Goal: Check status: Check status

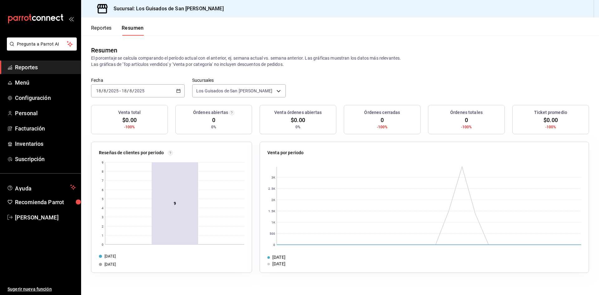
click at [164, 88] on div "[DATE] [DATE] - [DATE] [DATE]" at bounding box center [138, 90] width 94 height 13
click at [131, 110] on span "Hoy" at bounding box center [120, 109] width 48 height 7
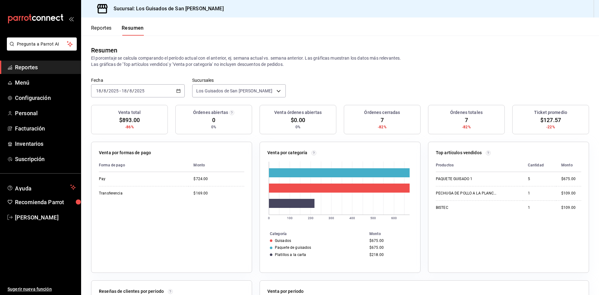
click at [180, 91] on div "[DATE] [DATE] - [DATE] [DATE]" at bounding box center [138, 90] width 94 height 13
click at [116, 112] on span "Hoy" at bounding box center [120, 109] width 48 height 7
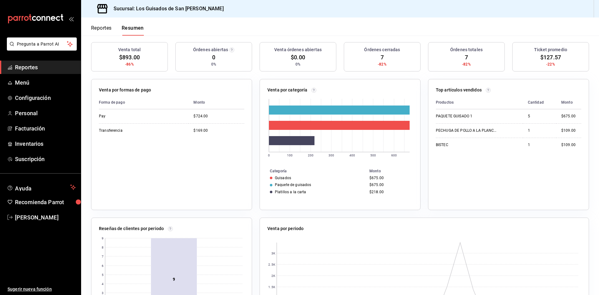
scroll to position [2, 0]
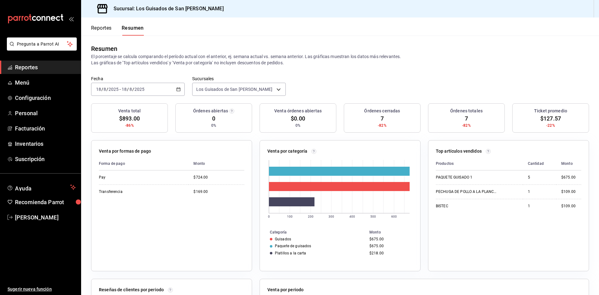
click at [155, 88] on div "[DATE] [DATE] - [DATE] [DATE]" at bounding box center [138, 89] width 94 height 13
click at [120, 111] on span "Hoy" at bounding box center [120, 108] width 48 height 7
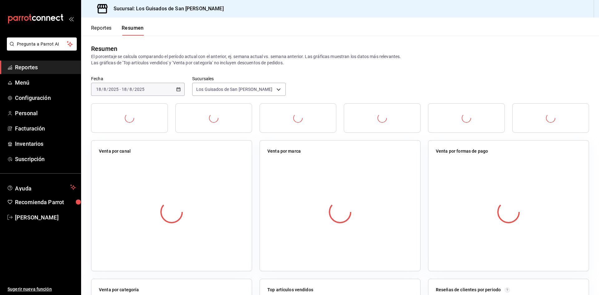
click at [120, 111] on div at bounding box center [129, 117] width 77 height 29
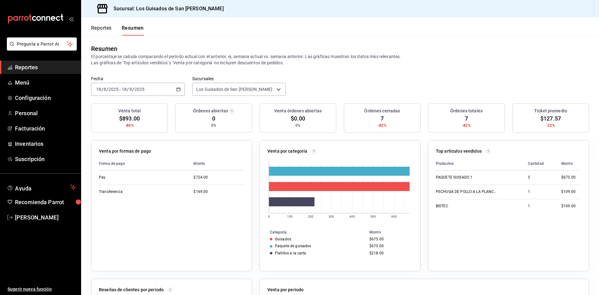
drag, startPoint x: 201, startPoint y: 117, endPoint x: 514, endPoint y: 241, distance: 336.5
click at [514, 241] on div "Productos Cantidad Monto PAQUETE GUISADO 1 5 $675.00 PECHUGA DE POLLO A LA PLAN…" at bounding box center [509, 210] width 146 height 106
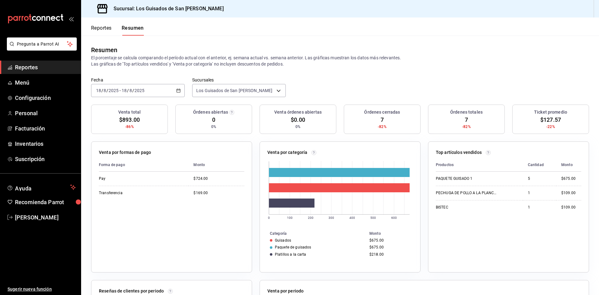
scroll to position [0, 0]
click at [151, 94] on div "[DATE] [DATE] - [DATE] [DATE]" at bounding box center [138, 90] width 94 height 13
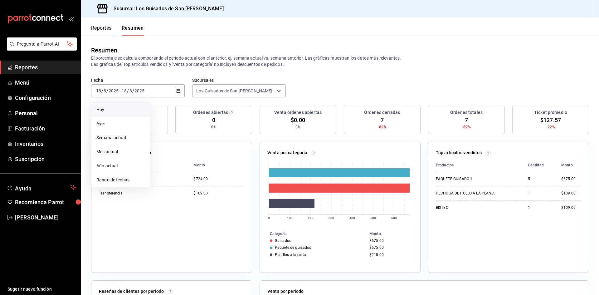
click at [128, 113] on li "Hoy" at bounding box center [120, 110] width 58 height 14
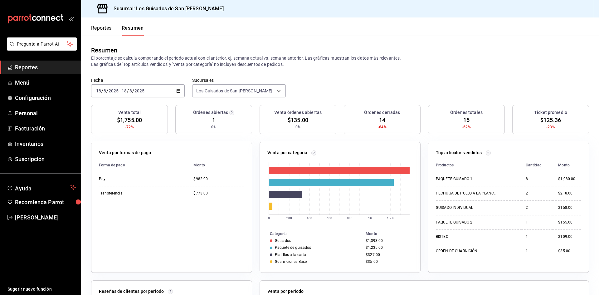
click at [157, 91] on div "[DATE] [DATE] - [DATE] [DATE]" at bounding box center [138, 90] width 94 height 13
click at [133, 114] on li "Hoy" at bounding box center [120, 110] width 58 height 14
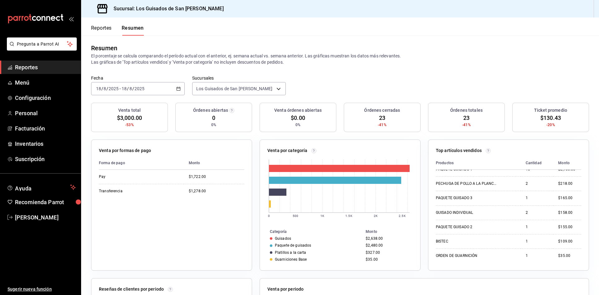
scroll to position [2, 0]
click at [175, 92] on div "[DATE] [DATE] - [DATE] [DATE]" at bounding box center [138, 89] width 94 height 13
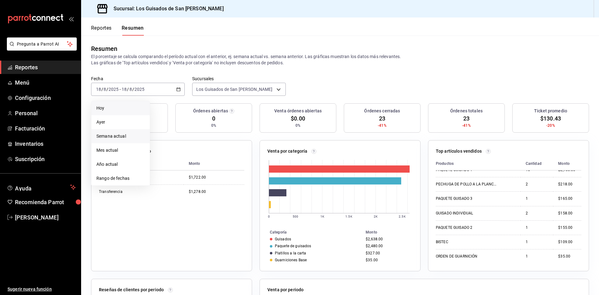
click at [129, 135] on span "Semana actual" at bounding box center [120, 136] width 48 height 7
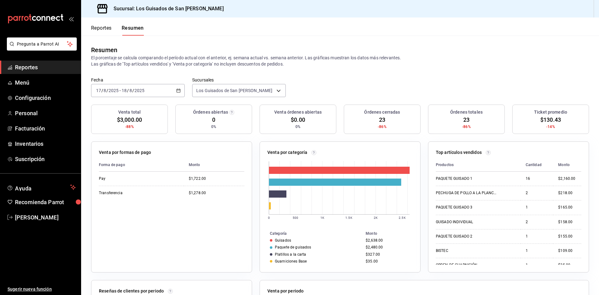
scroll to position [0, 0]
click at [170, 94] on div "[DATE] [DATE] - [DATE] [DATE]" at bounding box center [138, 90] width 94 height 13
click at [122, 113] on li "Hoy" at bounding box center [120, 110] width 58 height 14
click at [140, 31] on button "Resumen" at bounding box center [133, 30] width 22 height 11
click at [139, 31] on button "Resumen" at bounding box center [133, 30] width 22 height 11
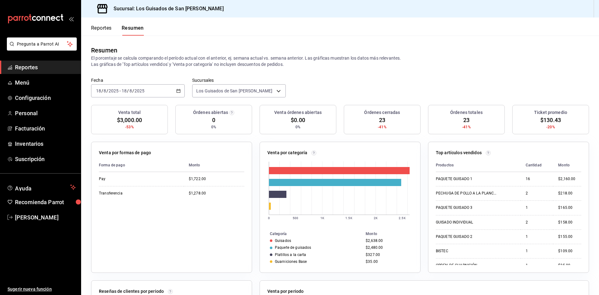
click at [97, 30] on button "Reportes" at bounding box center [101, 30] width 21 height 11
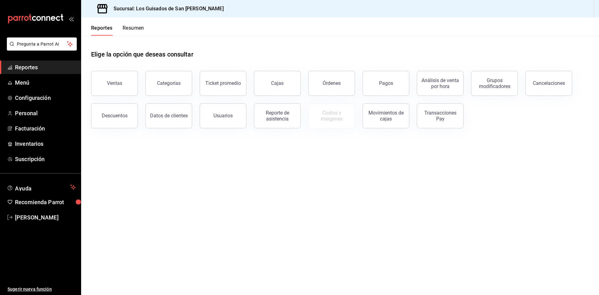
click at [136, 24] on div "Reportes Resumen" at bounding box center [112, 26] width 63 height 18
click at [138, 28] on button "Resumen" at bounding box center [134, 30] width 22 height 11
